Goal: Task Accomplishment & Management: Manage account settings

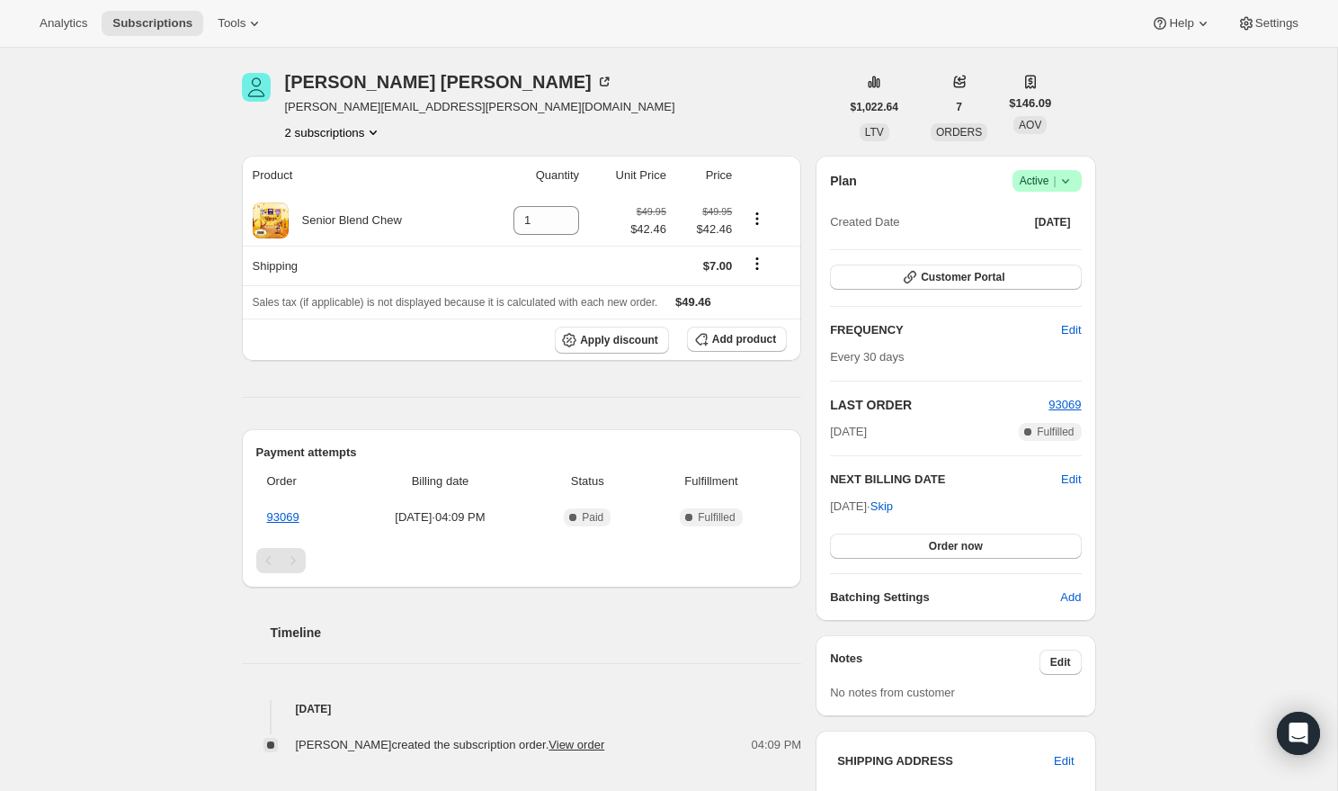
scroll to position [57, 0]
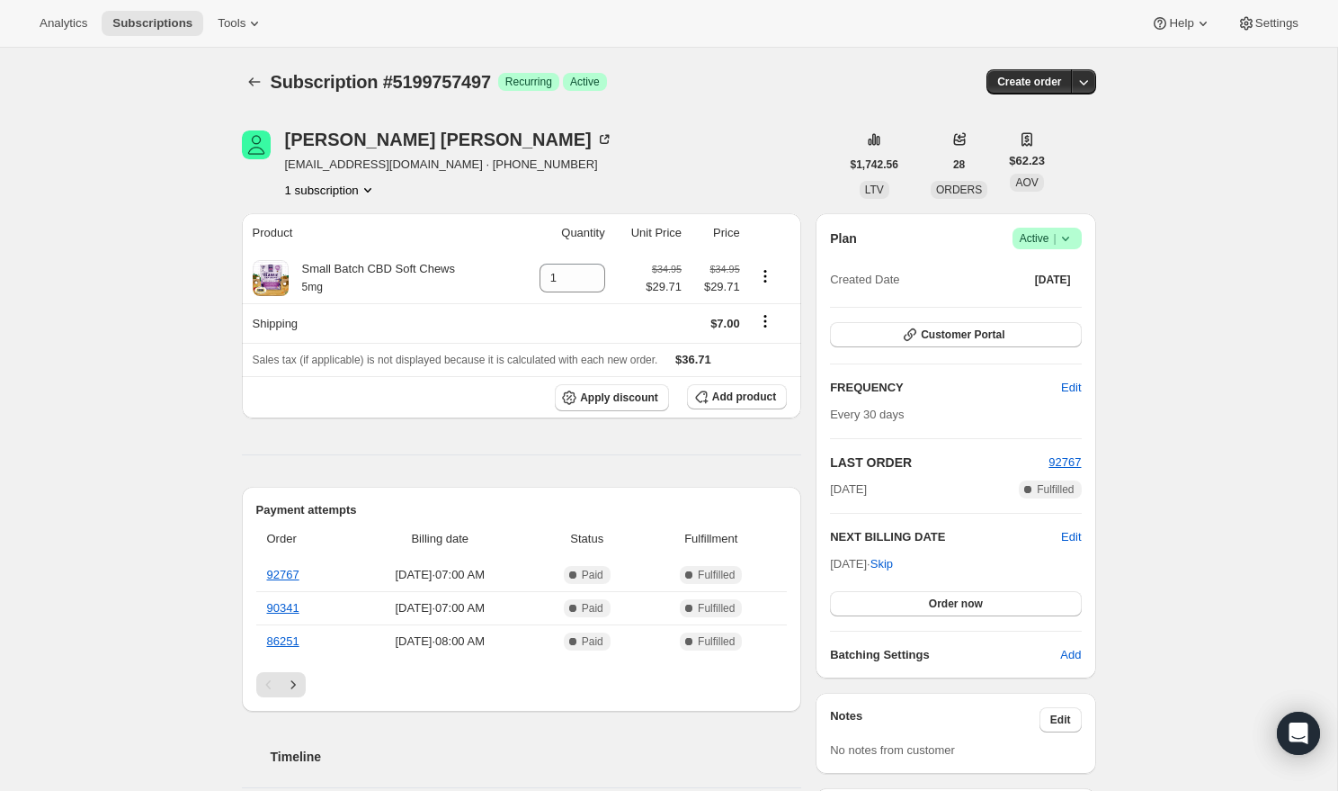
click at [726, 146] on div "Lisa Maughan hacklerl_00@yahoo.com · +12085965088 1 subscription" at bounding box center [541, 164] width 598 height 68
click at [346, 192] on button "1 subscription" at bounding box center [331, 190] width 92 height 18
click at [97, 181] on div "Subscription #5199757497. This page is ready Subscription #5199757497 Success R…" at bounding box center [668, 797] width 1337 height 1498
click at [712, 390] on span "Add product" at bounding box center [744, 396] width 64 height 14
